Goal: Task Accomplishment & Management: Manage account settings

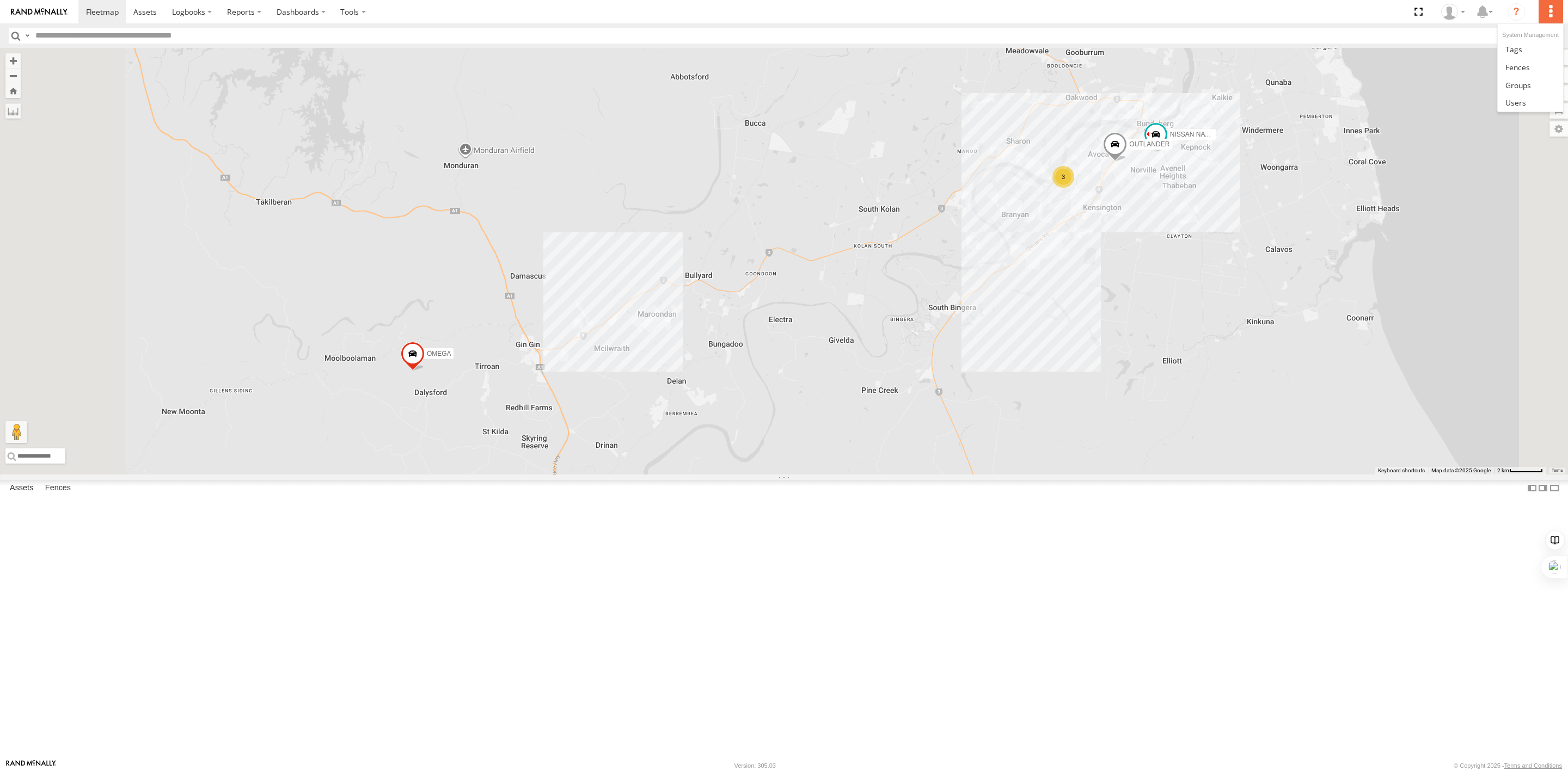
click at [1553, 14] on label at bounding box center [1550, 11] width 24 height 23
click at [1453, 7] on icon at bounding box center [1449, 12] width 16 height 16
click at [1434, 57] on link at bounding box center [1424, 59] width 94 height 18
click at [1457, 14] on icon at bounding box center [1449, 12] width 16 height 16
click at [1442, 51] on link at bounding box center [1424, 59] width 94 height 18
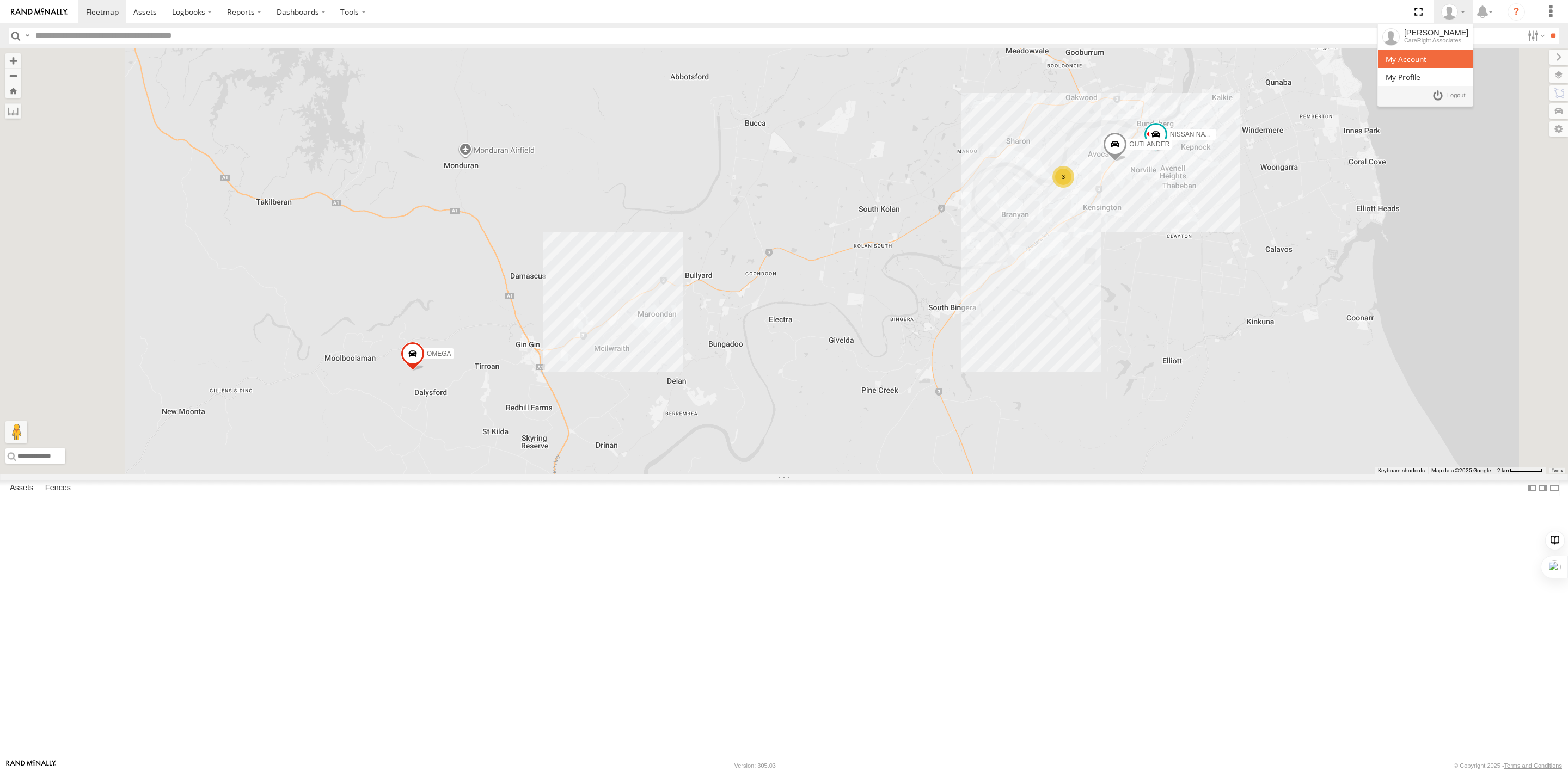
click at [1442, 51] on link at bounding box center [1424, 59] width 94 height 18
click at [1442, 33] on div "[PERSON_NAME]" at bounding box center [1437, 32] width 65 height 9
click at [1426, 57] on span at bounding box center [1406, 59] width 41 height 10
click at [1416, 75] on span at bounding box center [1403, 77] width 35 height 10
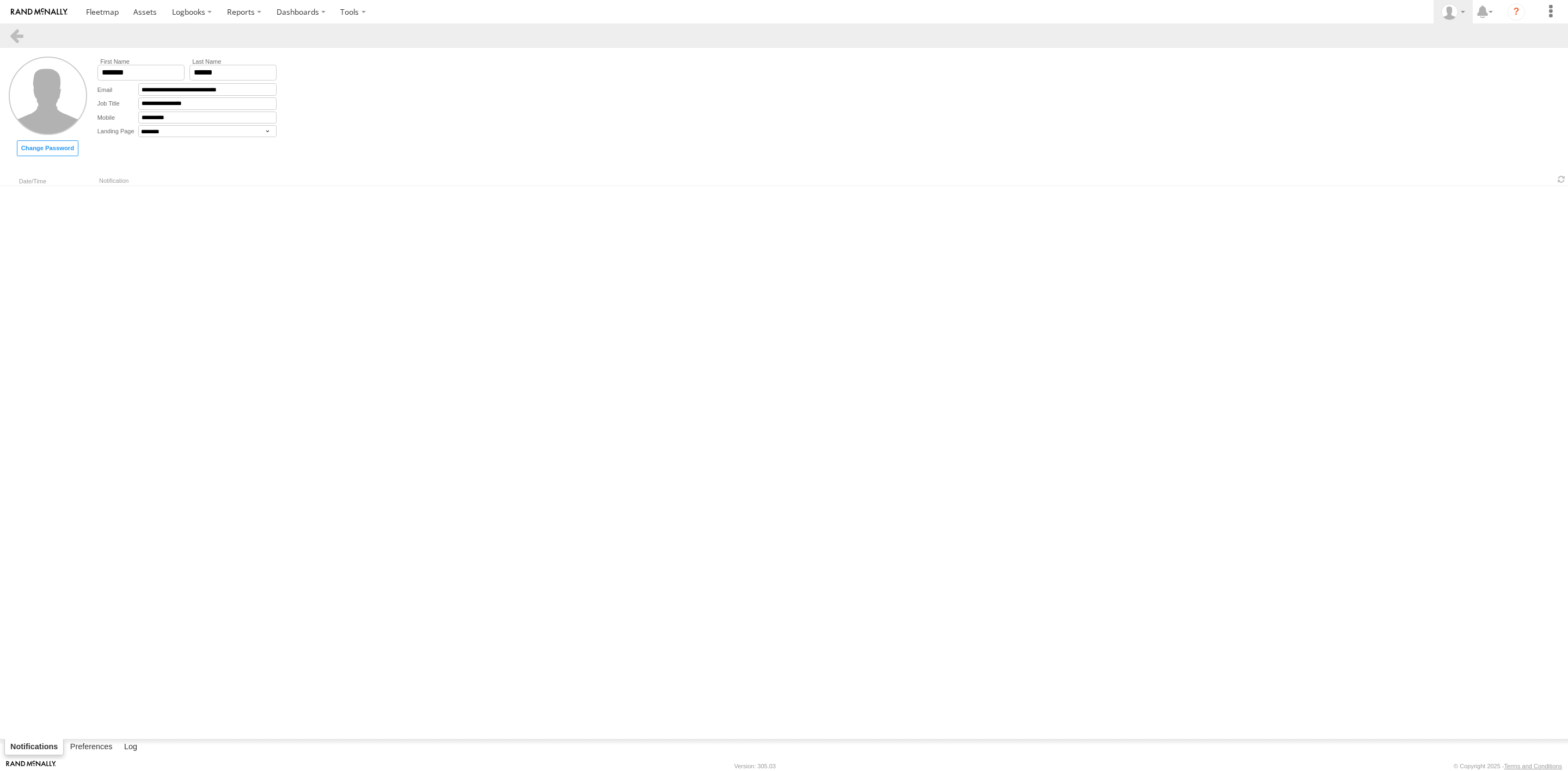
select select "********"
click at [1426, 61] on span at bounding box center [1406, 59] width 41 height 10
click at [111, 15] on span at bounding box center [102, 11] width 32 height 10
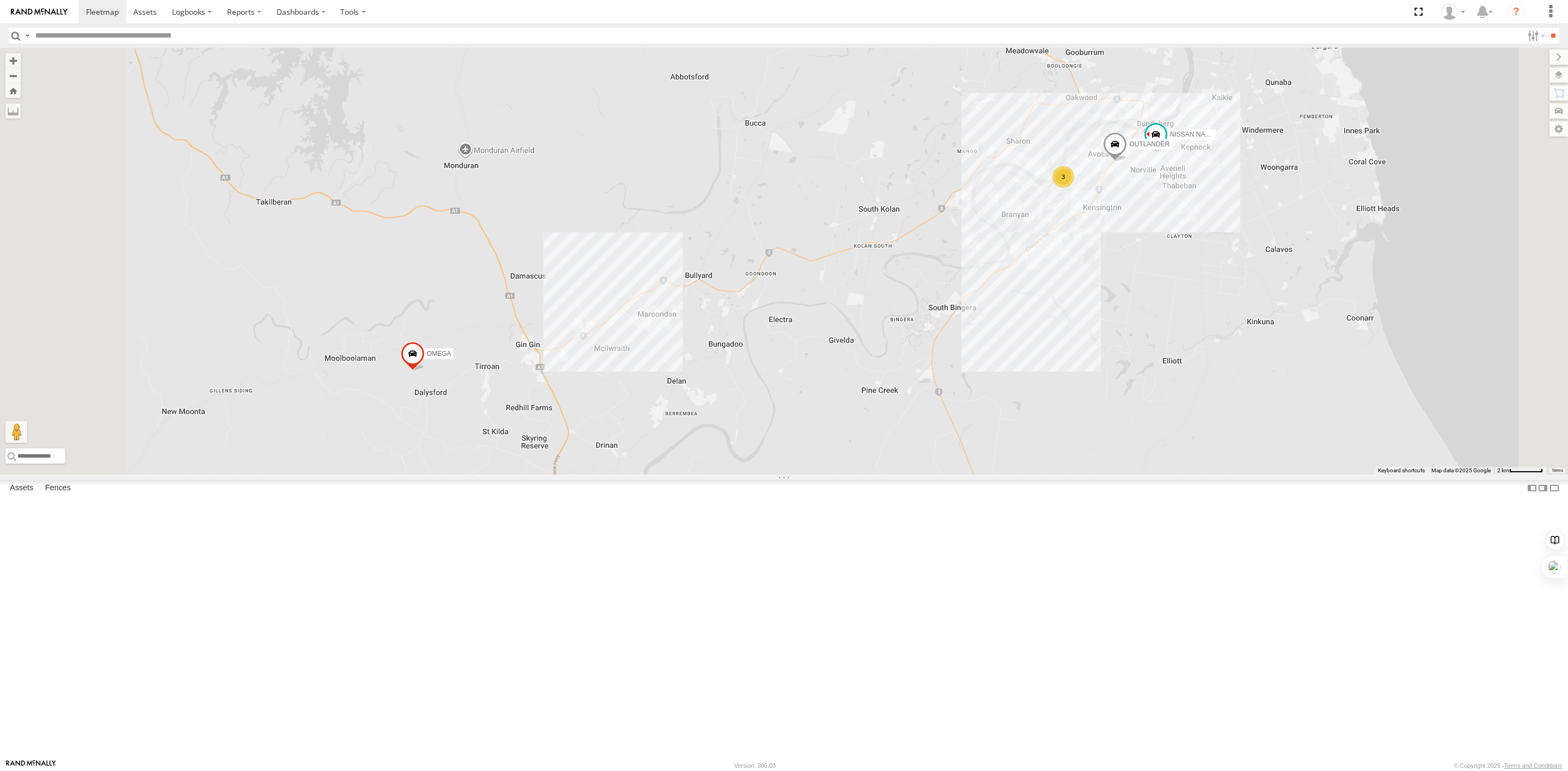
drag, startPoint x: 84, startPoint y: 294, endPoint x: 102, endPoint y: 65, distance: 229.7
click at [0, 0] on div "NISSAN NAVARA All Assets Walker St Bundaberg South -24.88006 152.34906 OUTLANDE…" at bounding box center [0, 0] width 0 height 0
click at [0, 0] on div "OUTLANDER" at bounding box center [0, 0] width 0 height 0
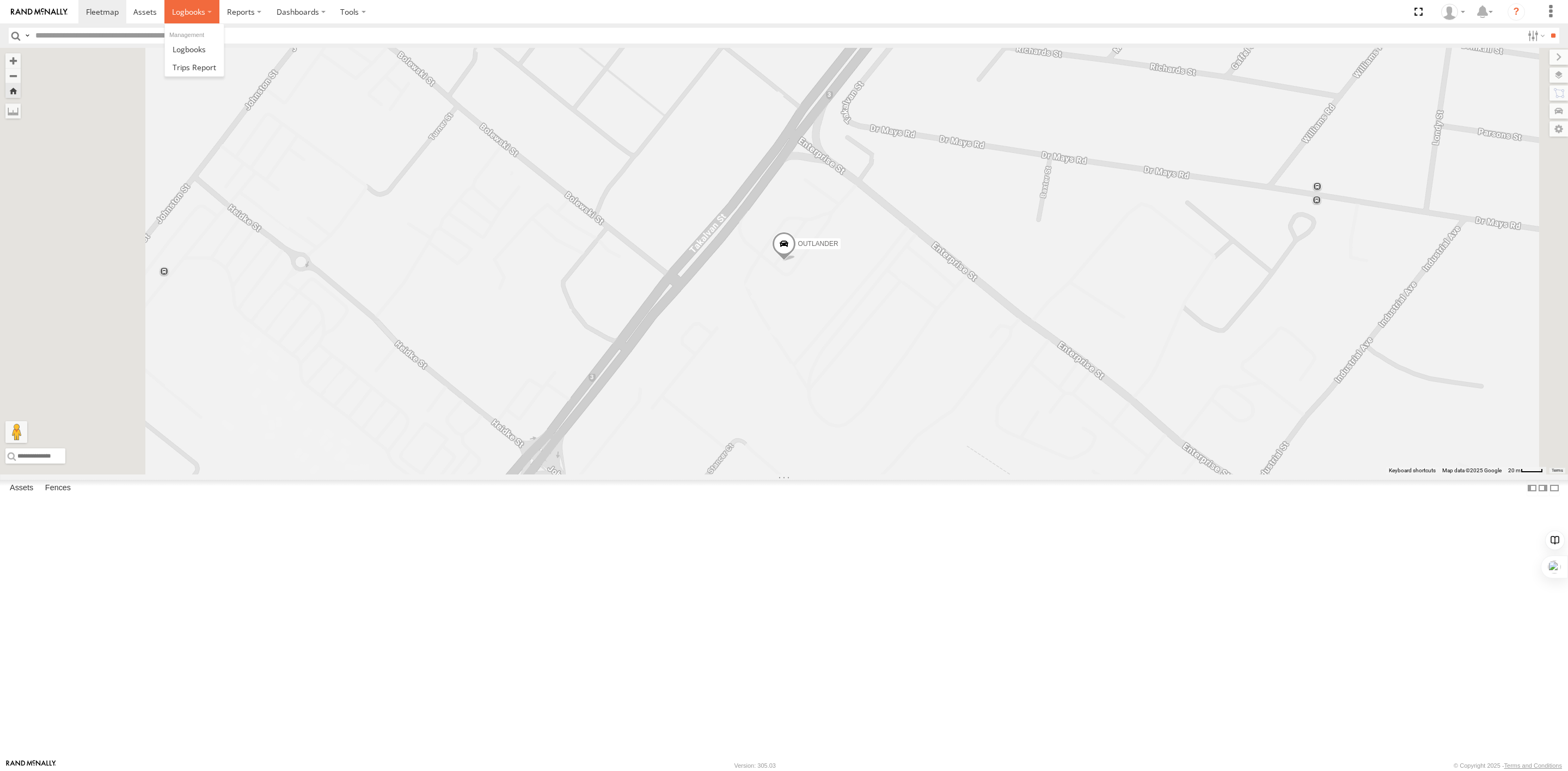
click at [193, 17] on label at bounding box center [192, 11] width 55 height 23
click at [198, 44] on span at bounding box center [189, 49] width 33 height 10
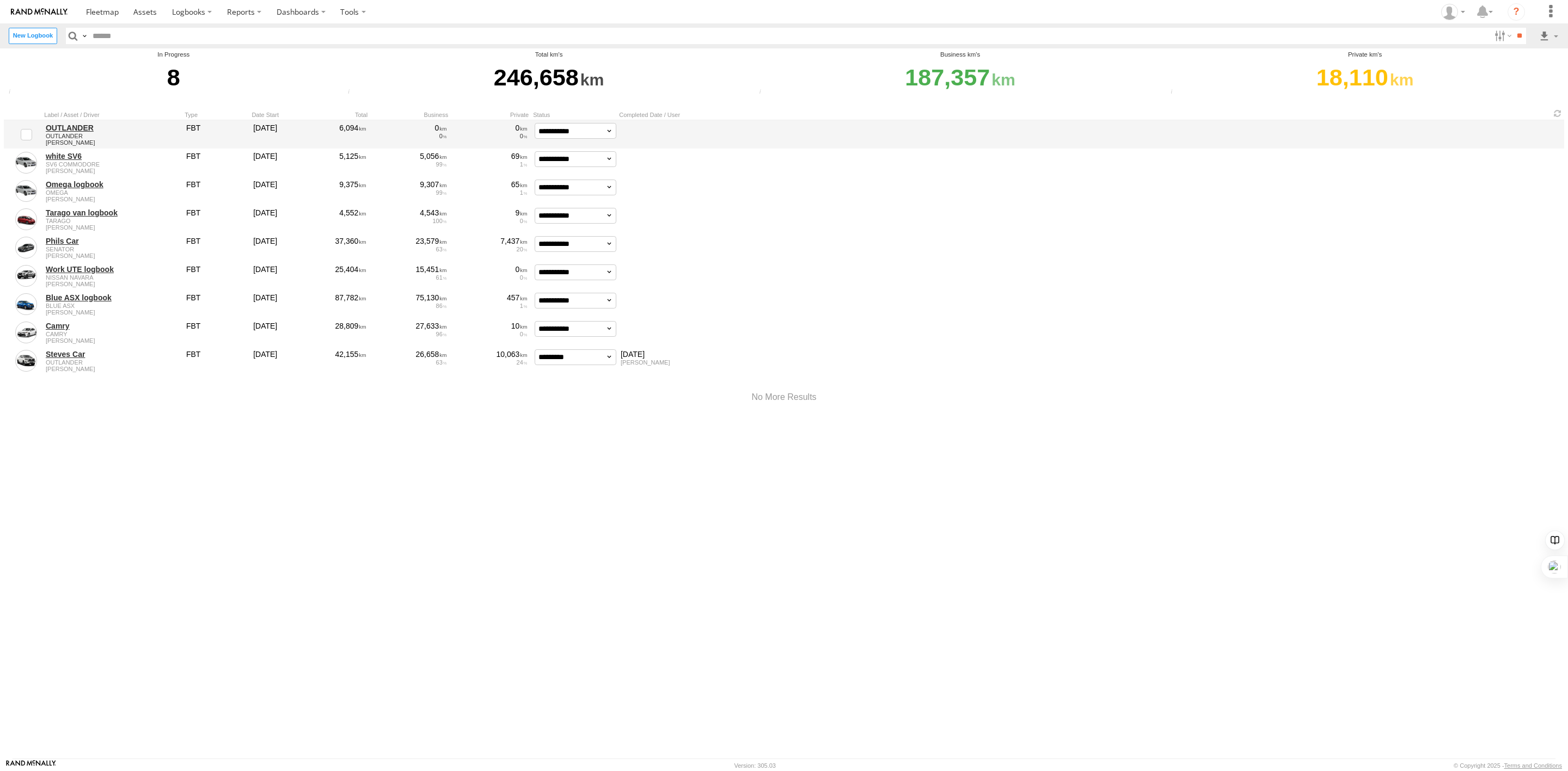
click at [66, 126] on link "OUTLANDER" at bounding box center [112, 128] width 133 height 10
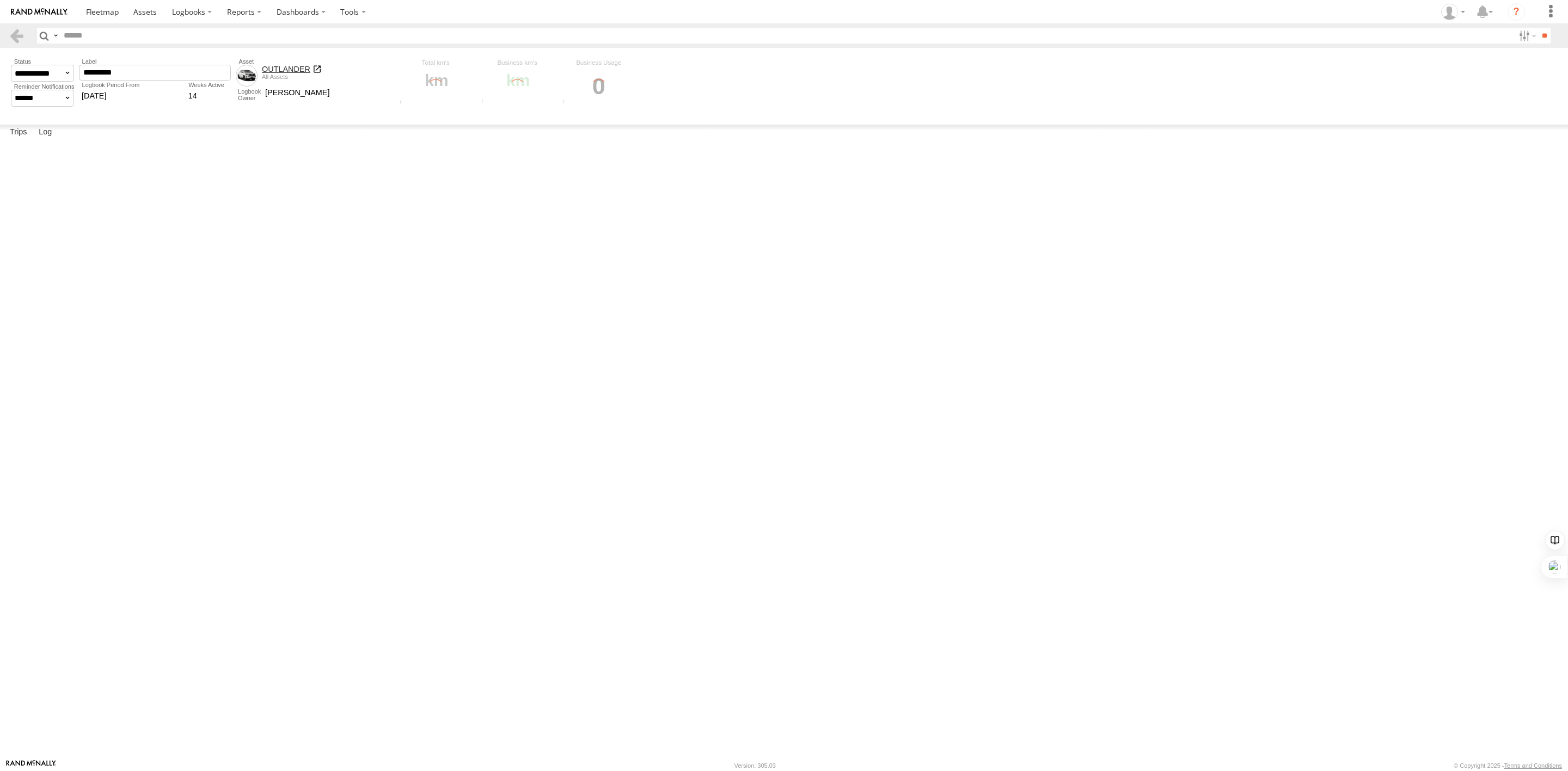
drag, startPoint x: 636, startPoint y: 88, endPoint x: 427, endPoint y: 79, distance: 209.2
click at [427, 79] on div "**********" at bounding box center [324, 82] width 631 height 52
click at [427, 79] on div "Total distance of All Trips" at bounding box center [435, 82] width 78 height 48
drag, startPoint x: 427, startPoint y: 79, endPoint x: 564, endPoint y: 83, distance: 137.1
click at [561, 83] on div "**********" at bounding box center [324, 82] width 631 height 52
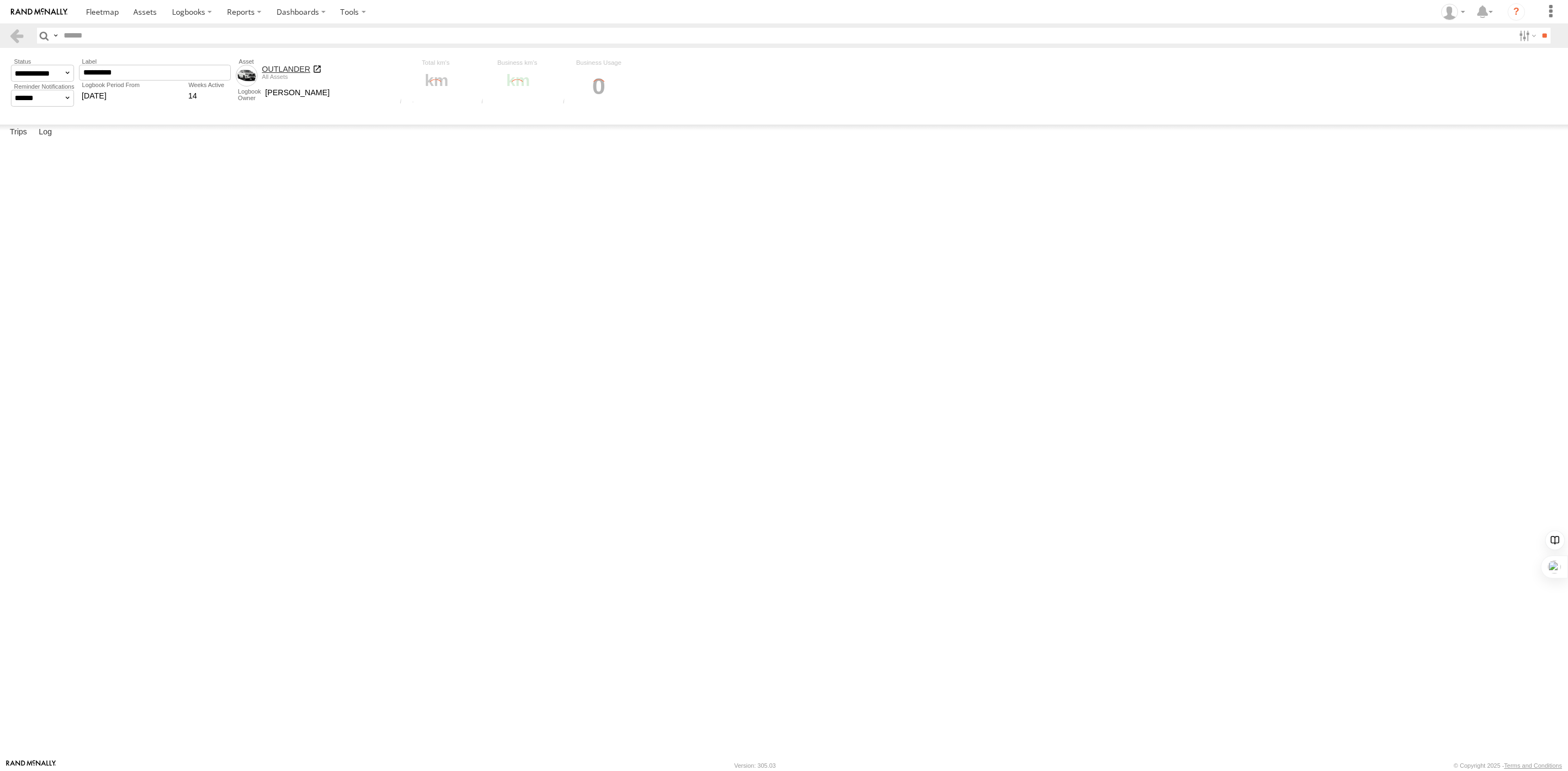
click at [578, 85] on div "0 Business Usage Rate" at bounding box center [598, 82] width 78 height 48
click at [611, 88] on div "0 Business Usage Rate" at bounding box center [598, 82] width 78 height 48
drag, startPoint x: 569, startPoint y: 270, endPoint x: 558, endPoint y: 398, distance: 128.5
click at [0, 0] on div "**********" at bounding box center [0, 0] width 0 height 0
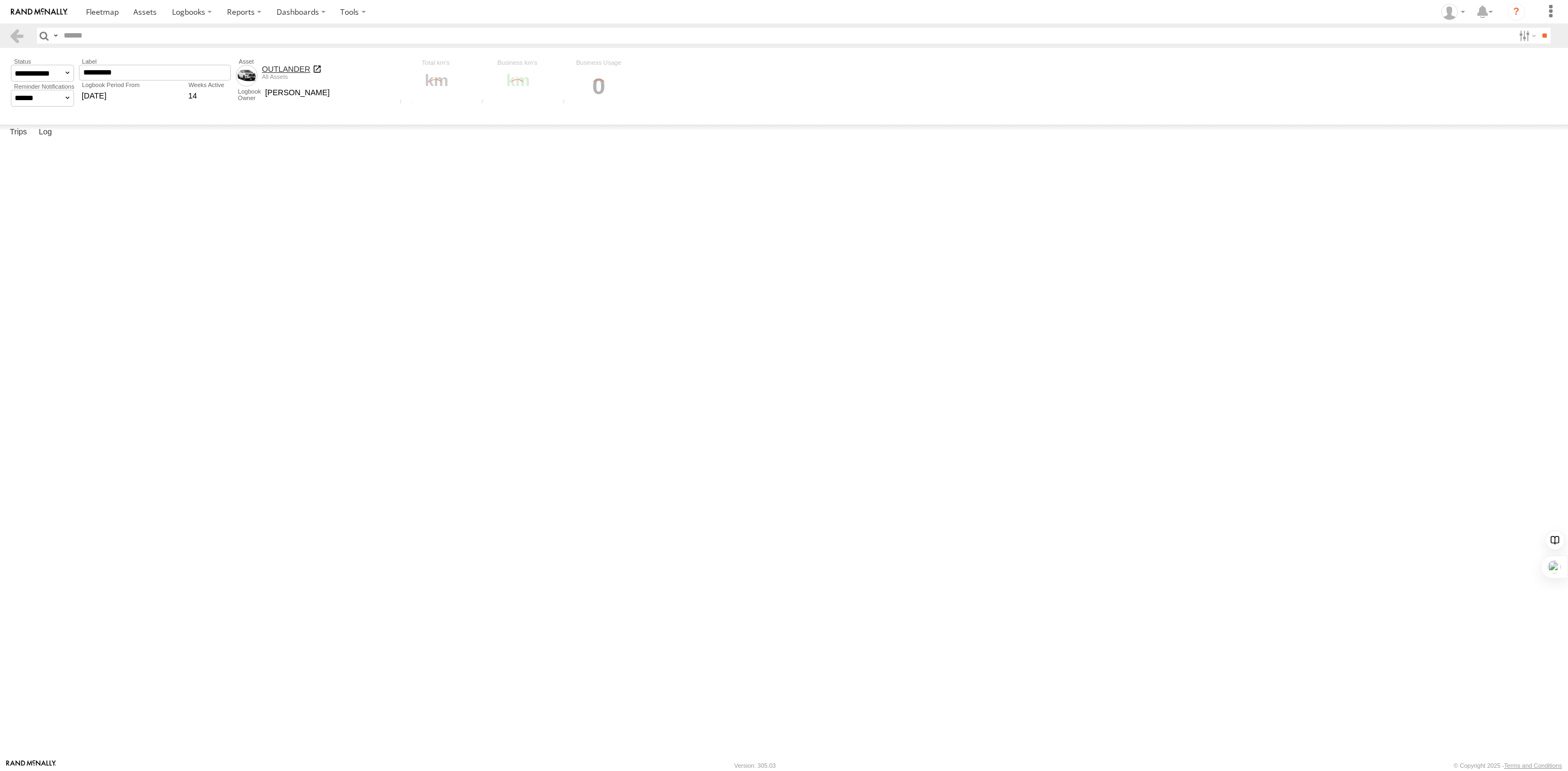
click at [0, 0] on div at bounding box center [0, 0] width 0 height 0
